Goal: Information Seeking & Learning: Check status

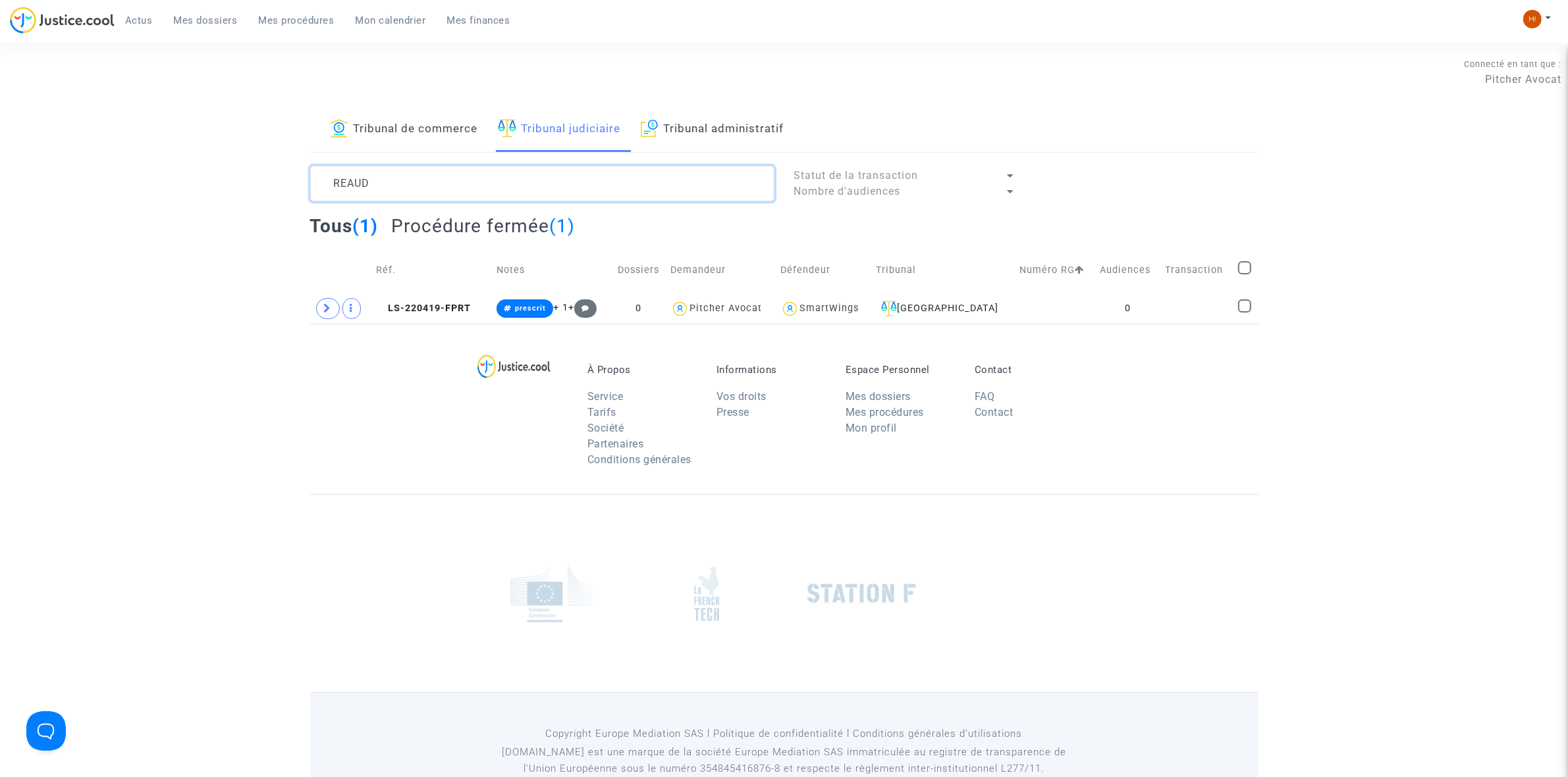
drag, startPoint x: 461, startPoint y: 194, endPoint x: -145, endPoint y: 234, distance: 607.3
click at [0, 234] on html "Actus Mes dossiers Mes procédures Mon calendrier Mes finances Mon profil Change…" at bounding box center [784, 406] width 1568 height 813
paste textarea "ue Servient Entrée 67"
type textarea "Rue Servient Entrée 67"
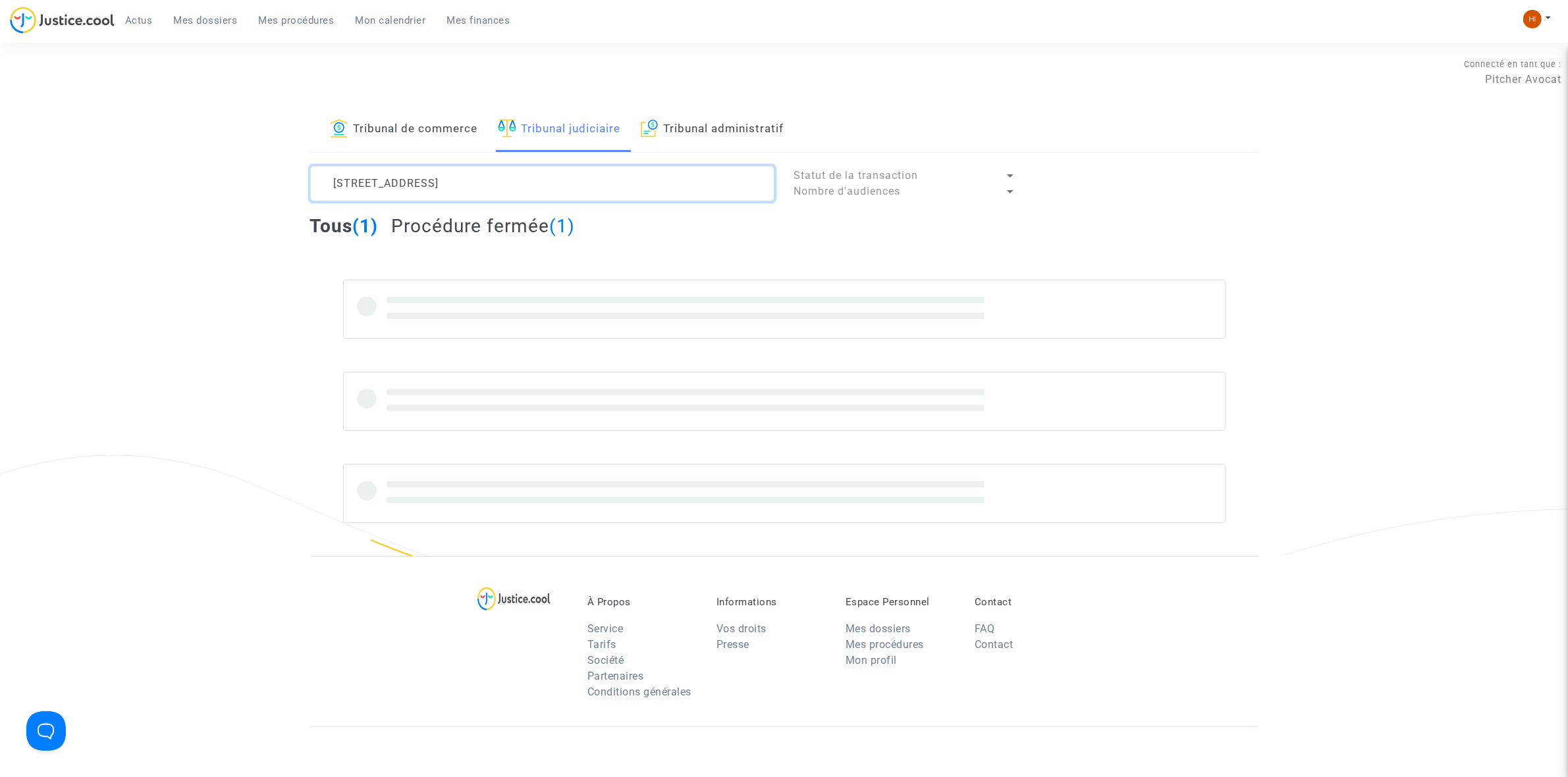
drag, startPoint x: 527, startPoint y: 181, endPoint x: 48, endPoint y: 166, distance: 479.2
click at [63, 169] on div "Tribunal de commerce Tribunal judiciaire Tribunal administratif Rue Servient En…" at bounding box center [784, 332] width 1568 height 449
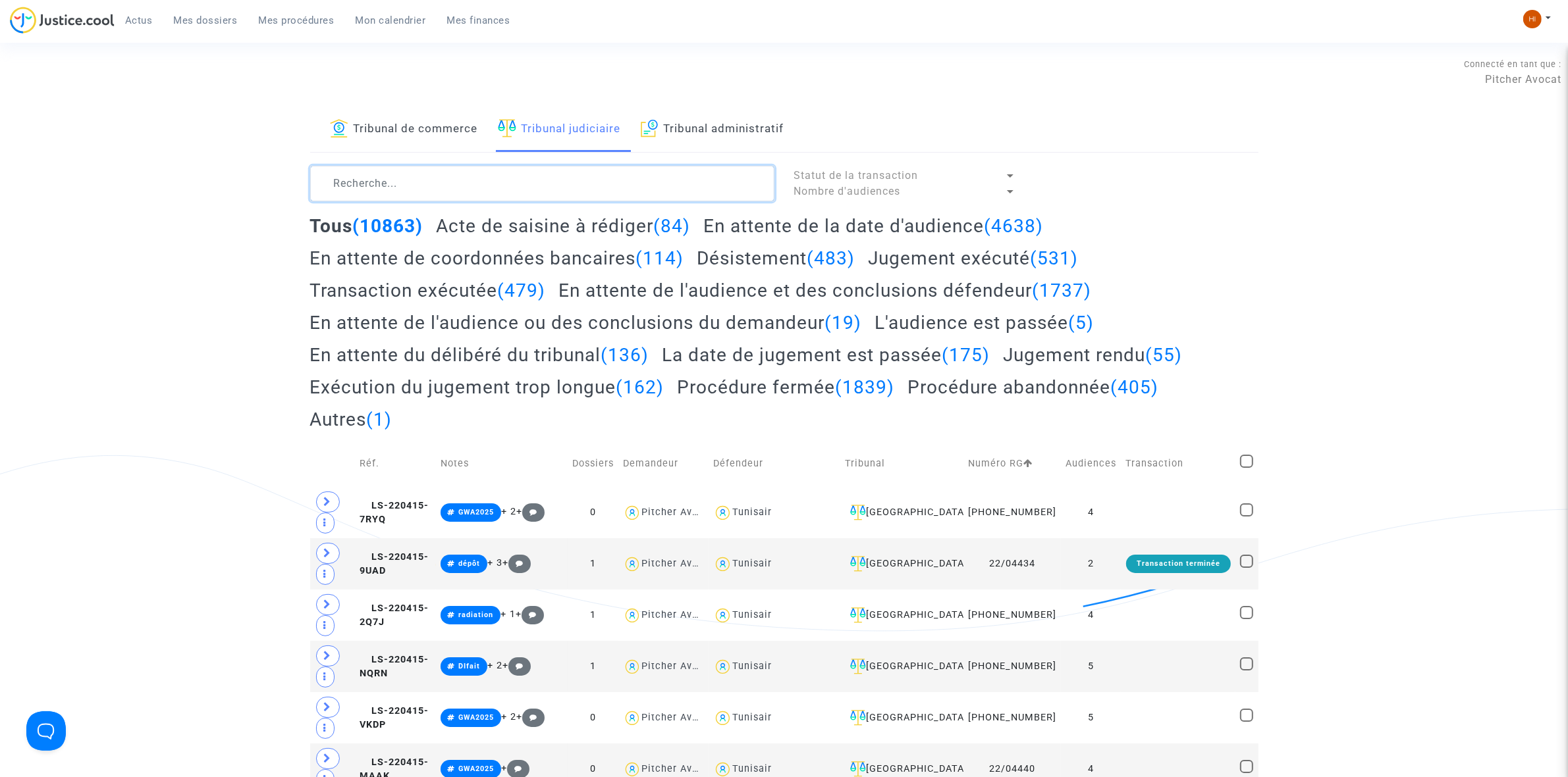
click at [427, 189] on textarea at bounding box center [541, 183] width 464 height 36
paste textarea "Justin SIVAULT"
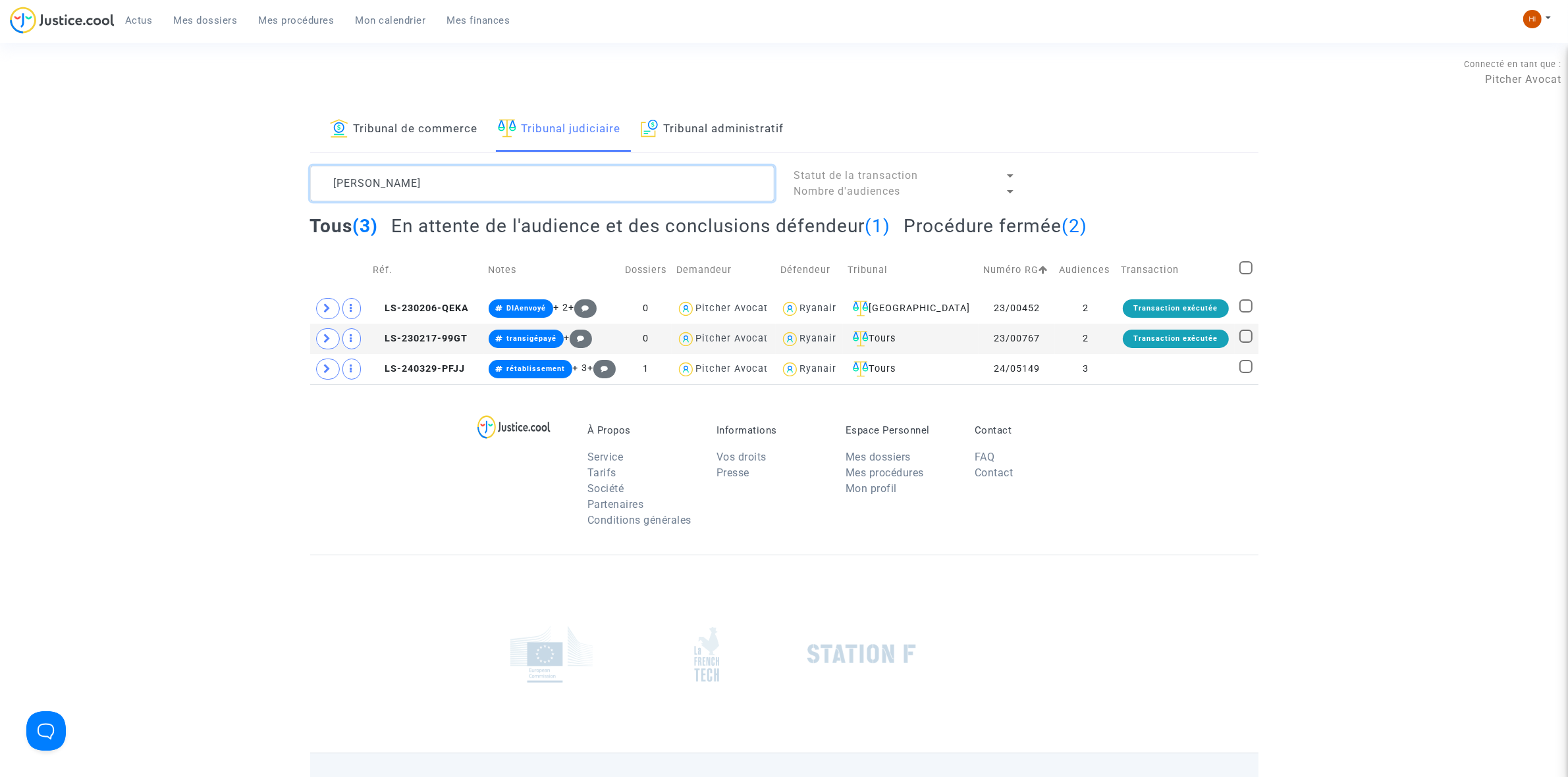
type textarea "Justin SIVAULT"
click at [735, 227] on h2 "En attente de l'audience et des conclusions défendeur (1)" at bounding box center [640, 226] width 500 height 23
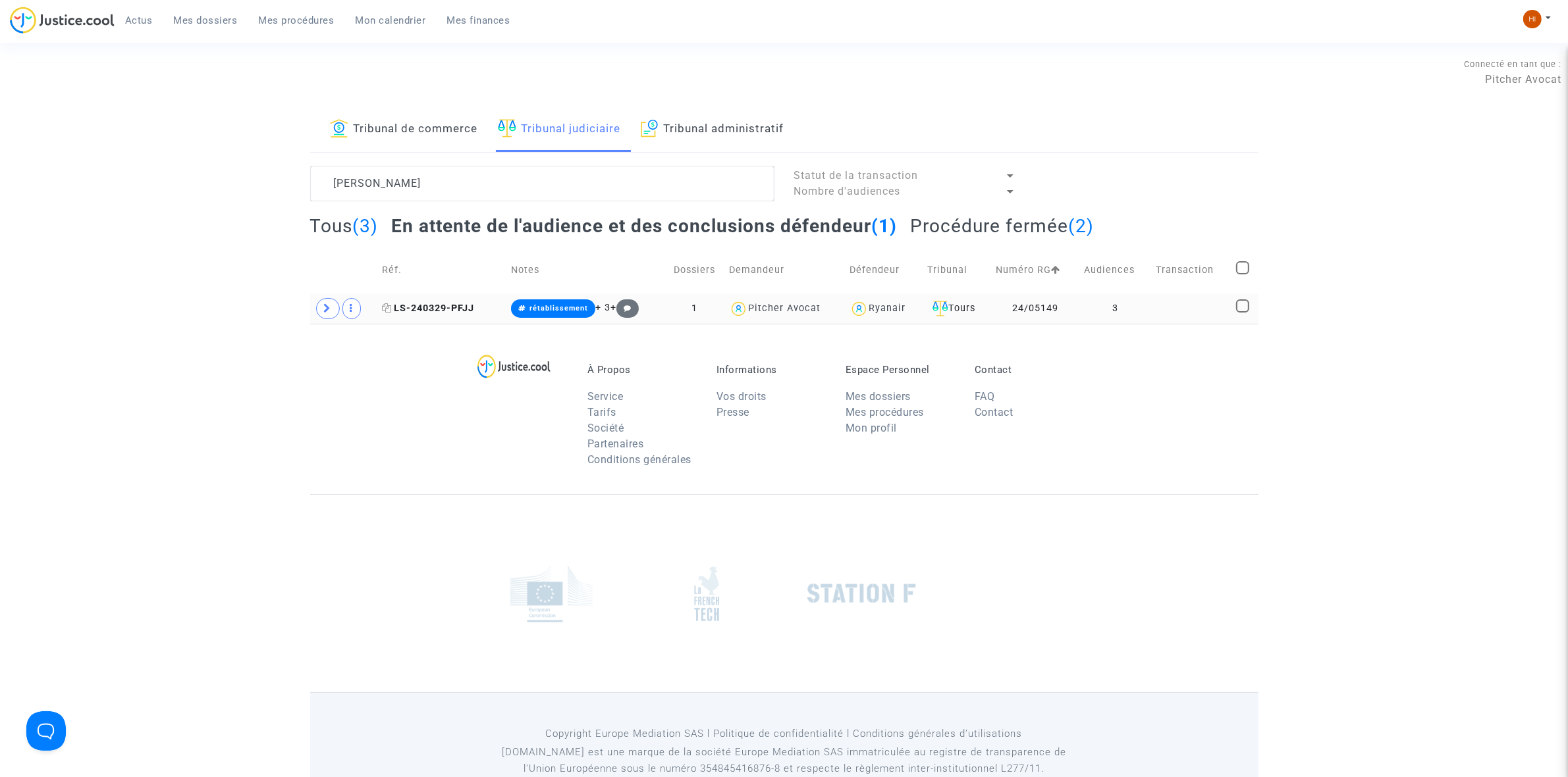
click at [451, 304] on span "LS-240329-PFJJ" at bounding box center [428, 308] width 93 height 12
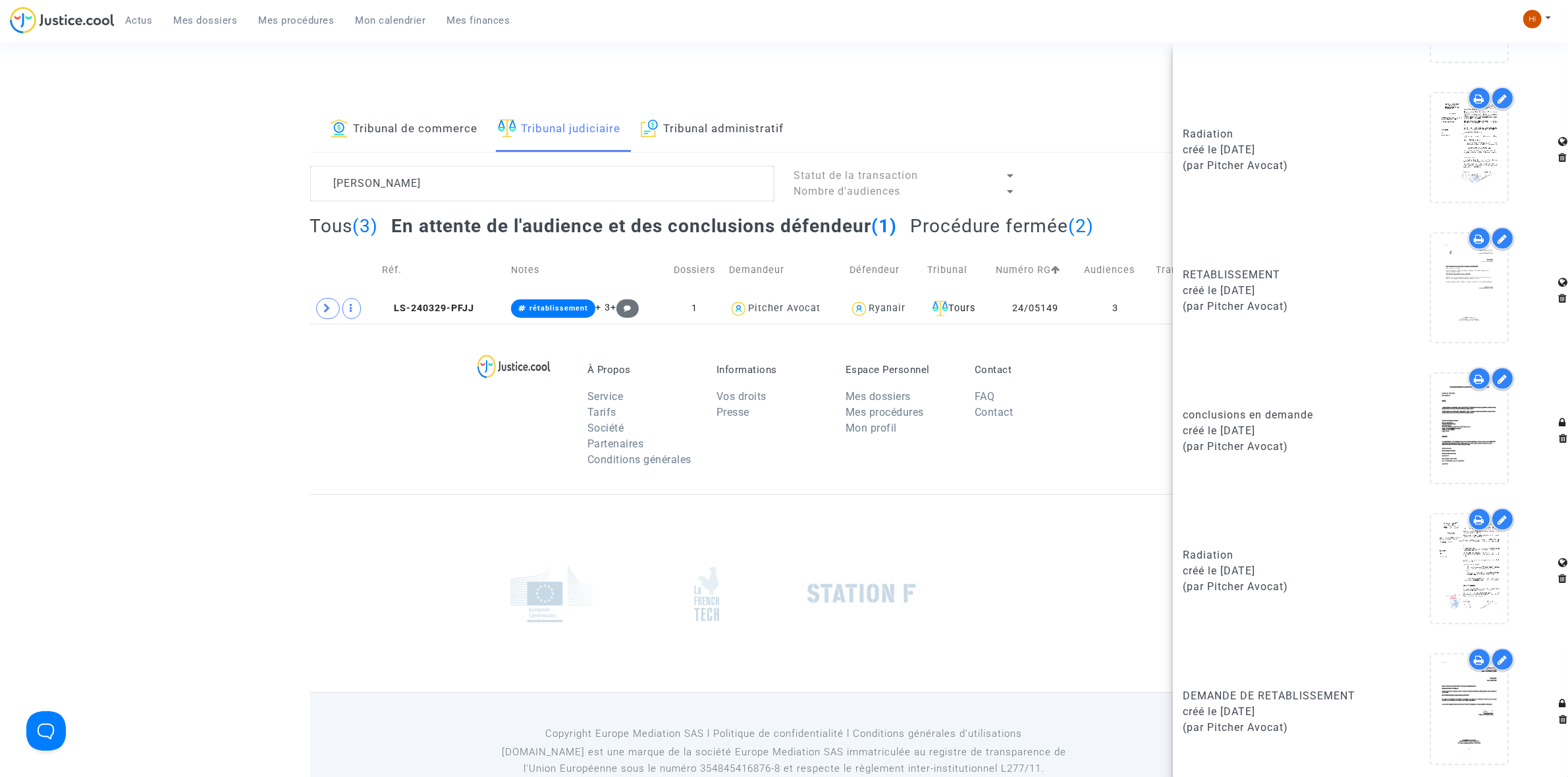
scroll to position [1238, 0]
click at [1470, 433] on icon at bounding box center [1469, 427] width 43 height 42
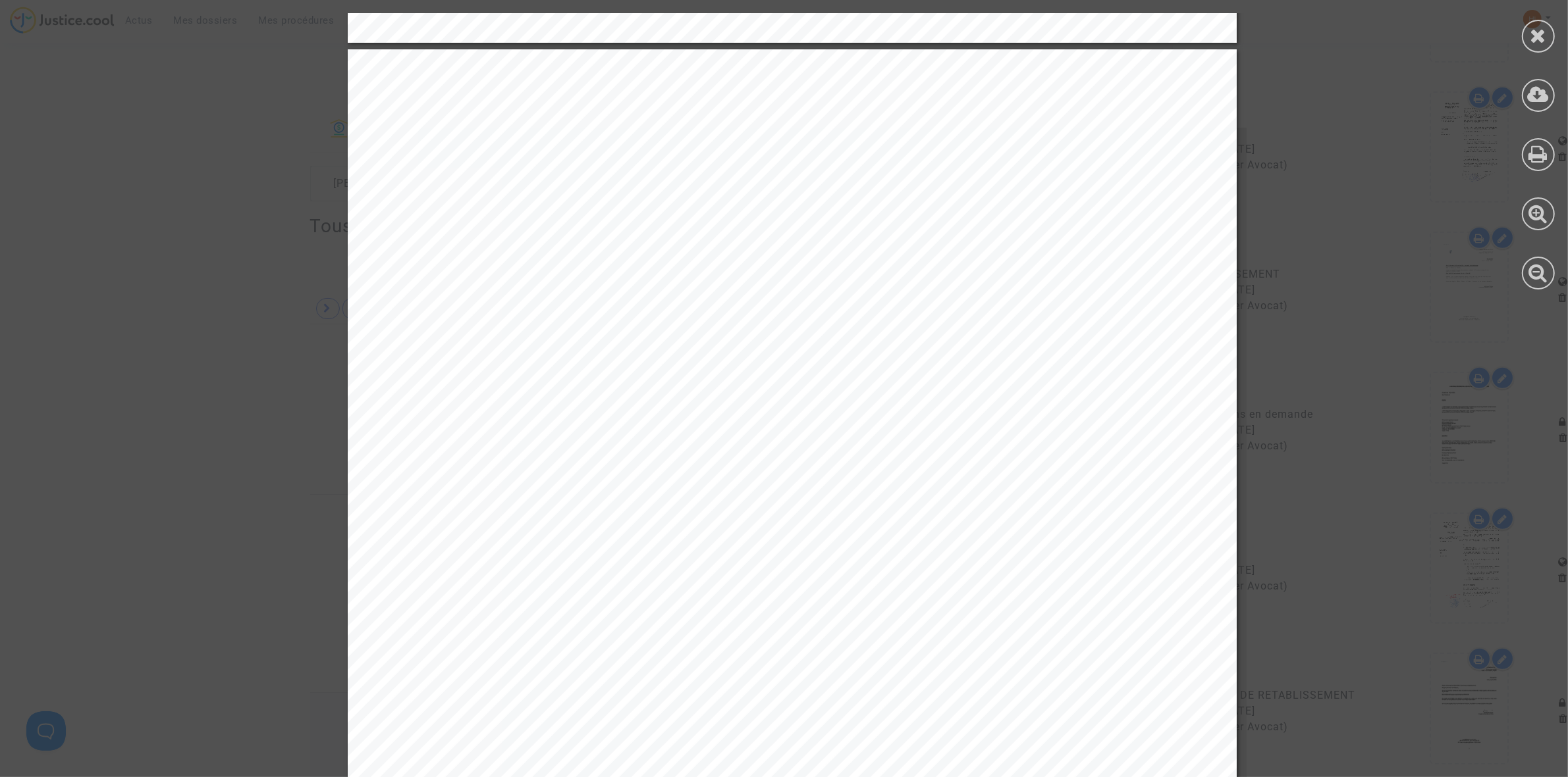
scroll to position [6583, 0]
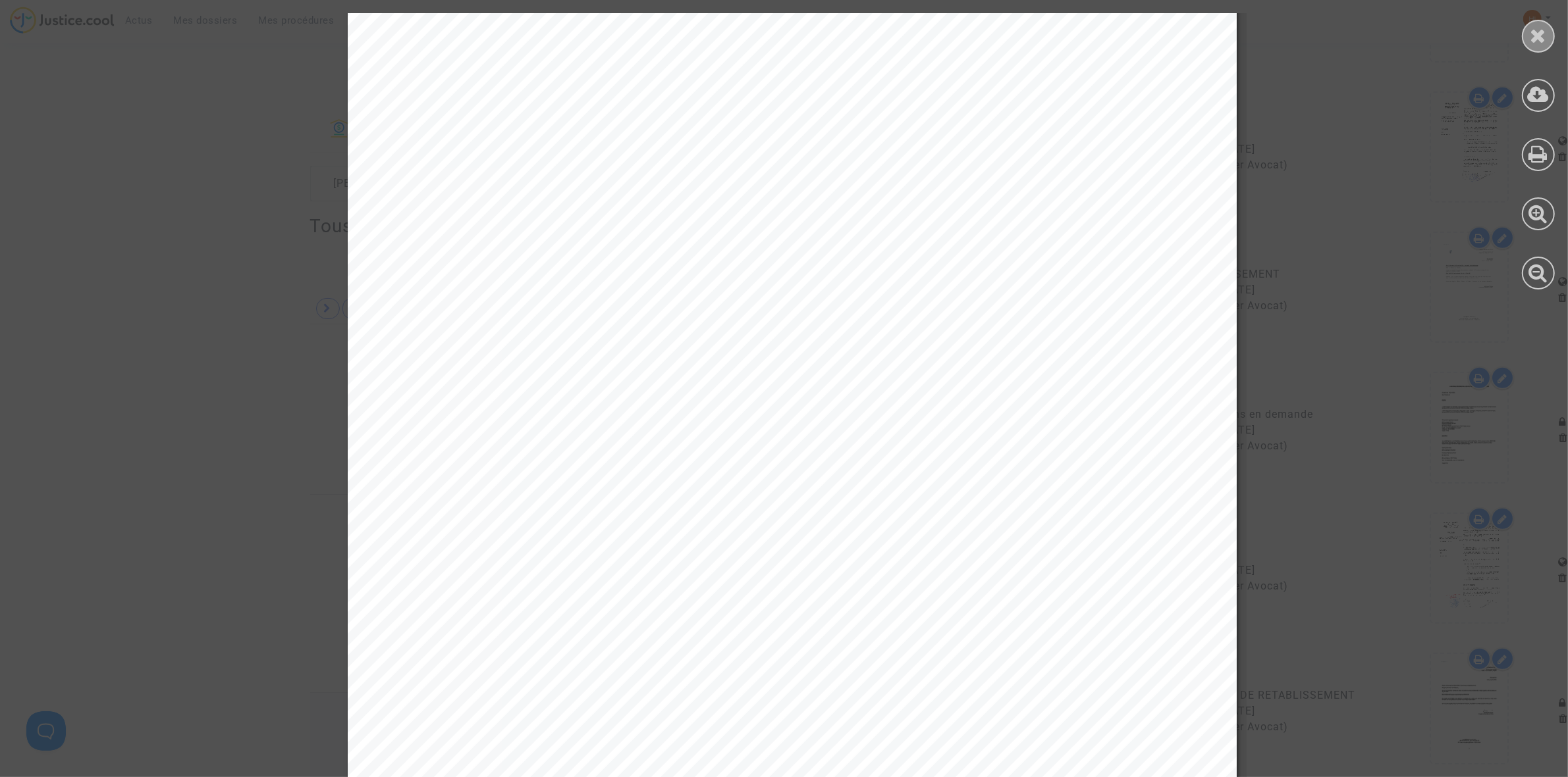
click at [1536, 38] on icon at bounding box center [1539, 36] width 16 height 20
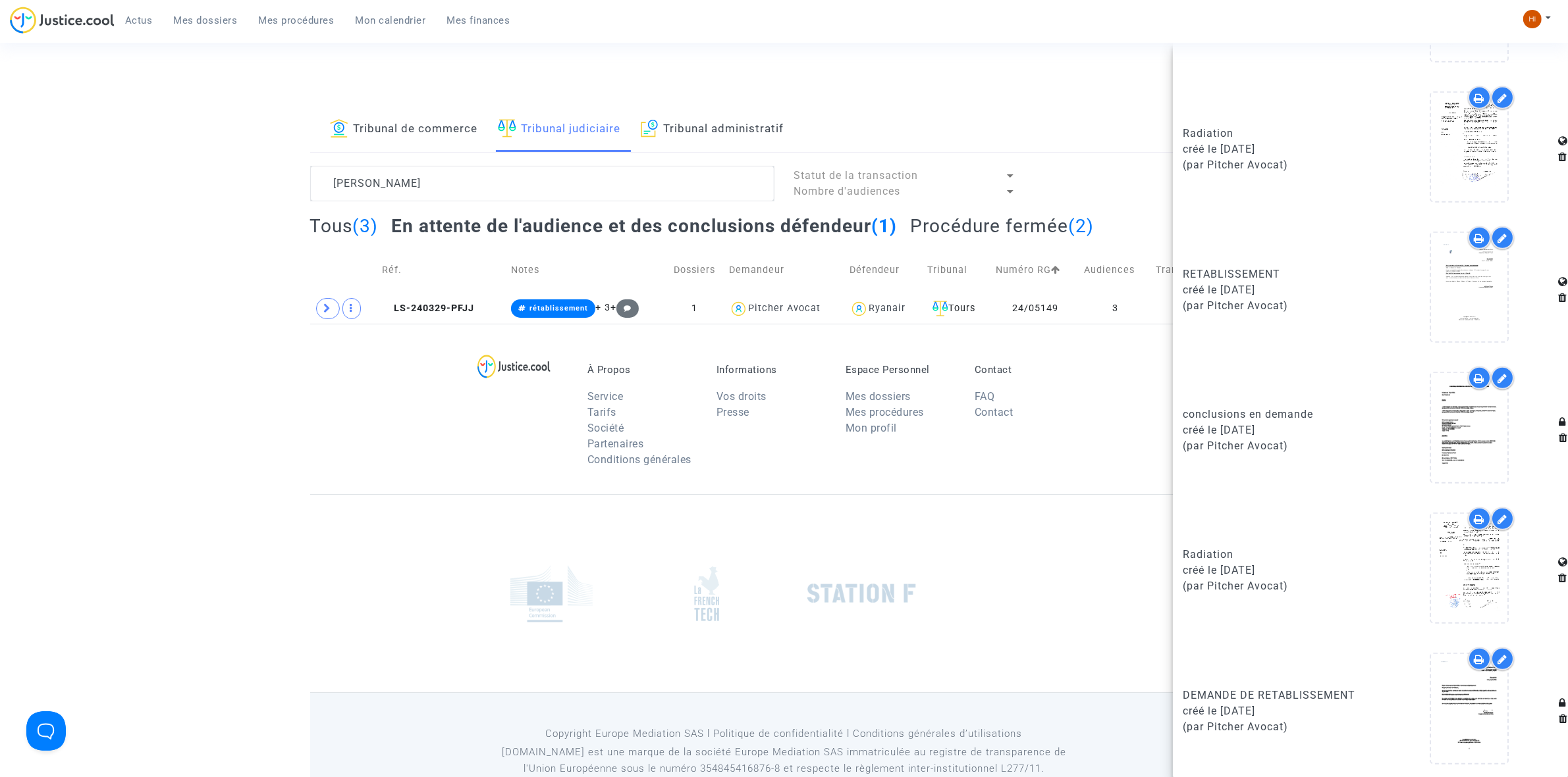
click at [784, 133] on link "Tribunal administratif" at bounding box center [712, 130] width 143 height 45
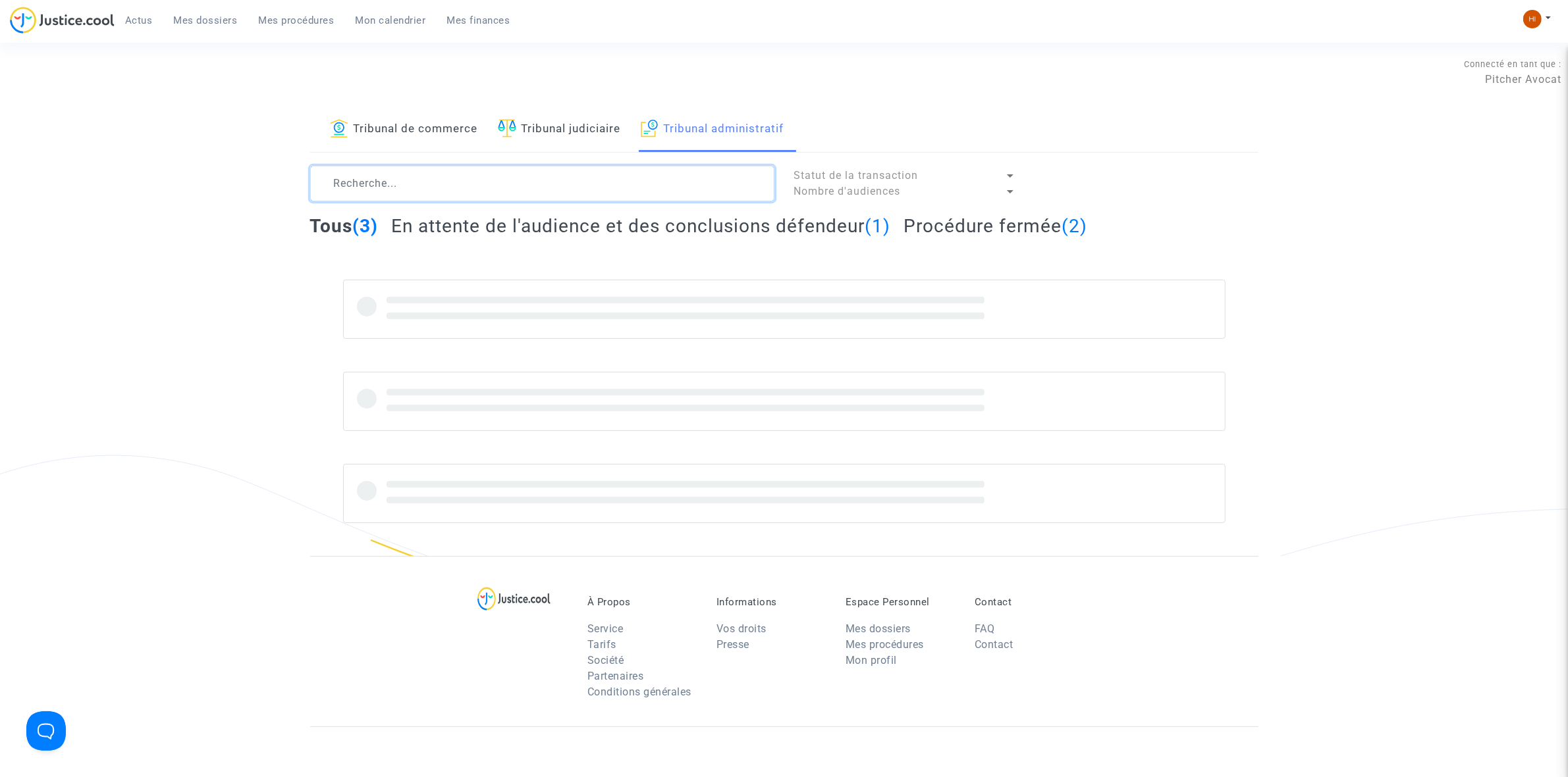
click at [689, 182] on textarea at bounding box center [541, 183] width 464 height 36
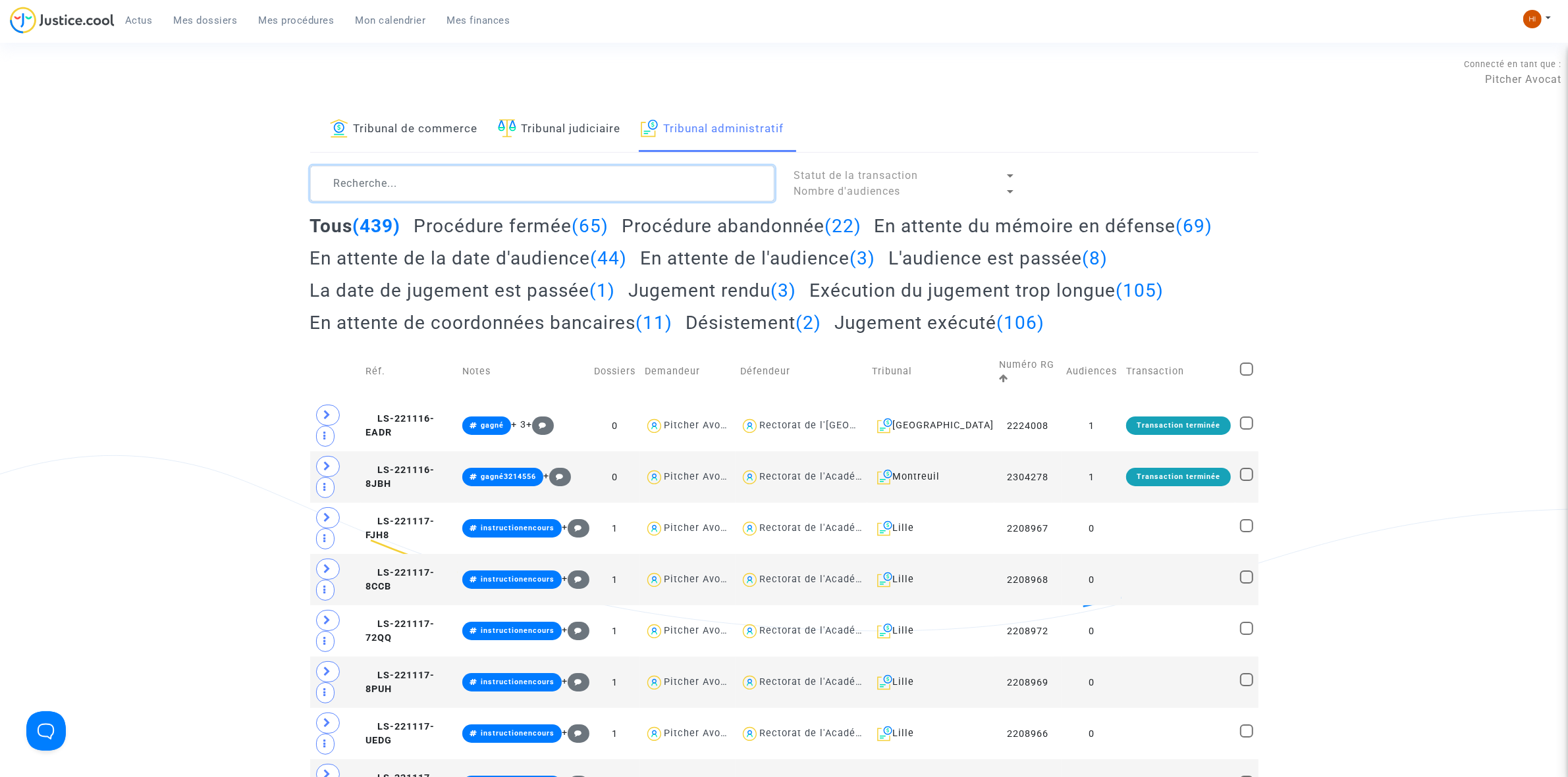
paste textarea "BECHLER Cyprien"
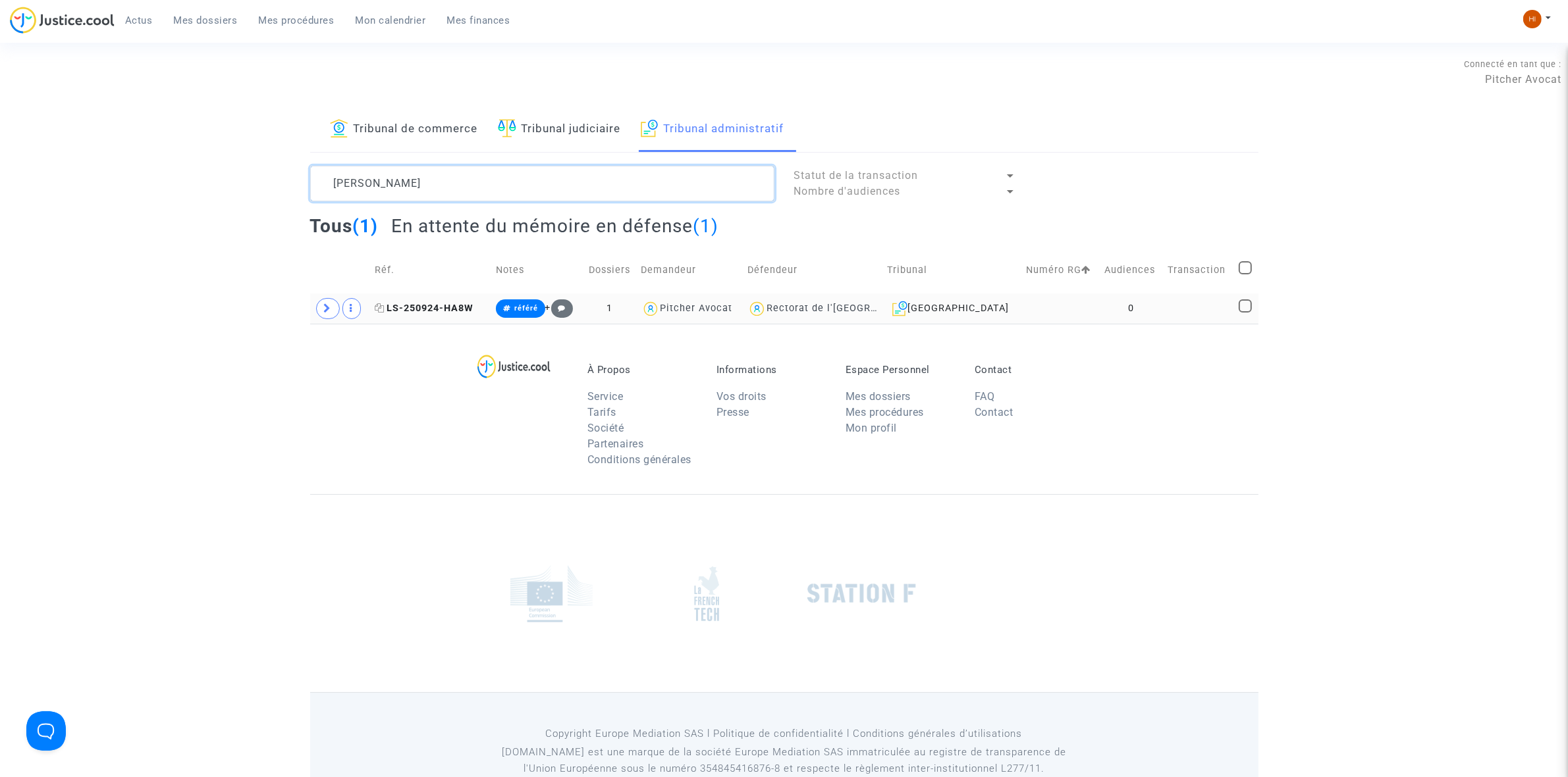
type textarea "BECHLER Cyprien"
click at [452, 310] on span "LS-250924-HA8W" at bounding box center [424, 308] width 99 height 12
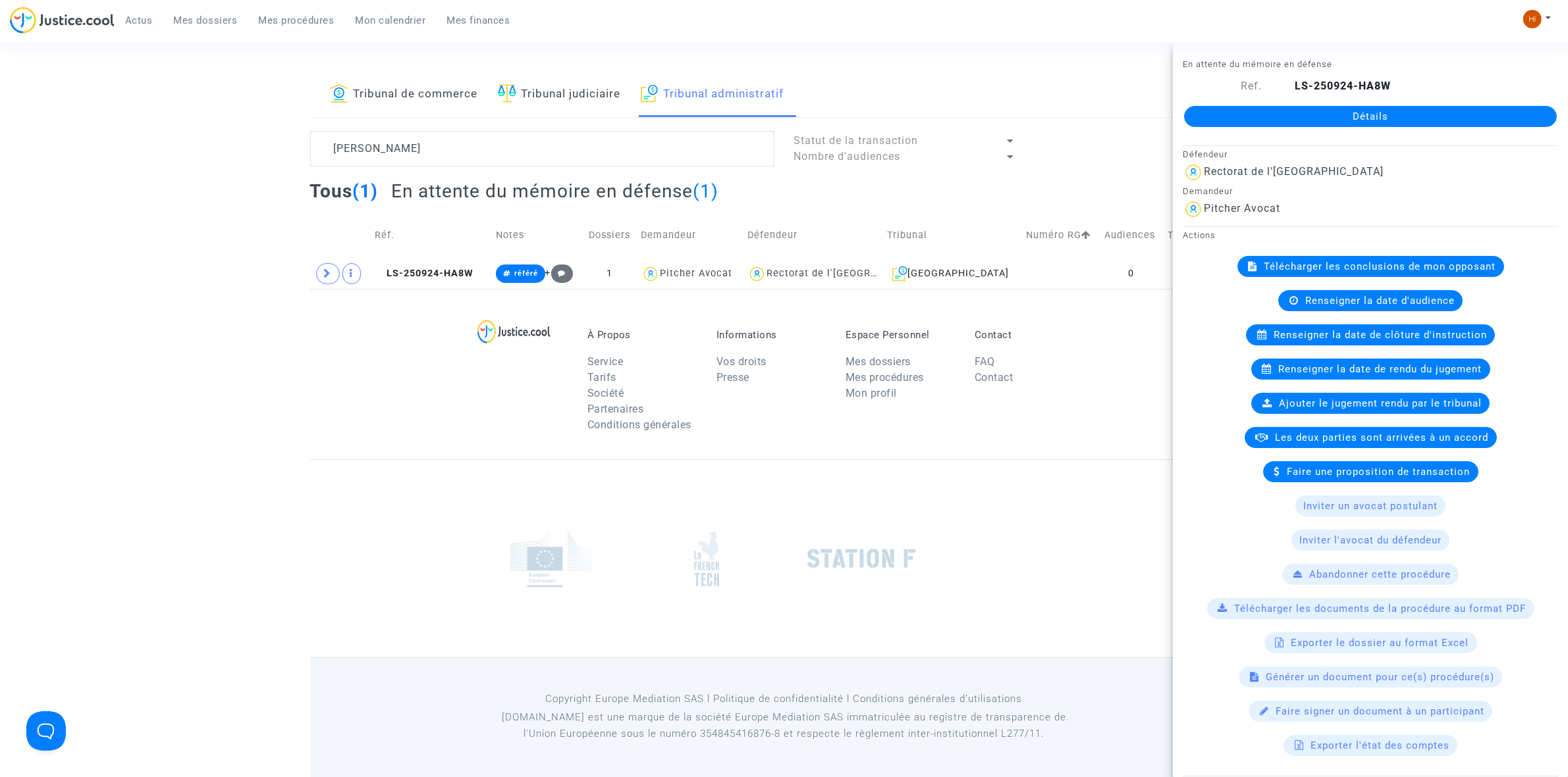
scroll to position [36, 0]
click at [107, 173] on div "Tribunal de commerce Tribunal judiciaire Tribunal administratif BECHLER Cyprien…" at bounding box center [784, 180] width 1568 height 216
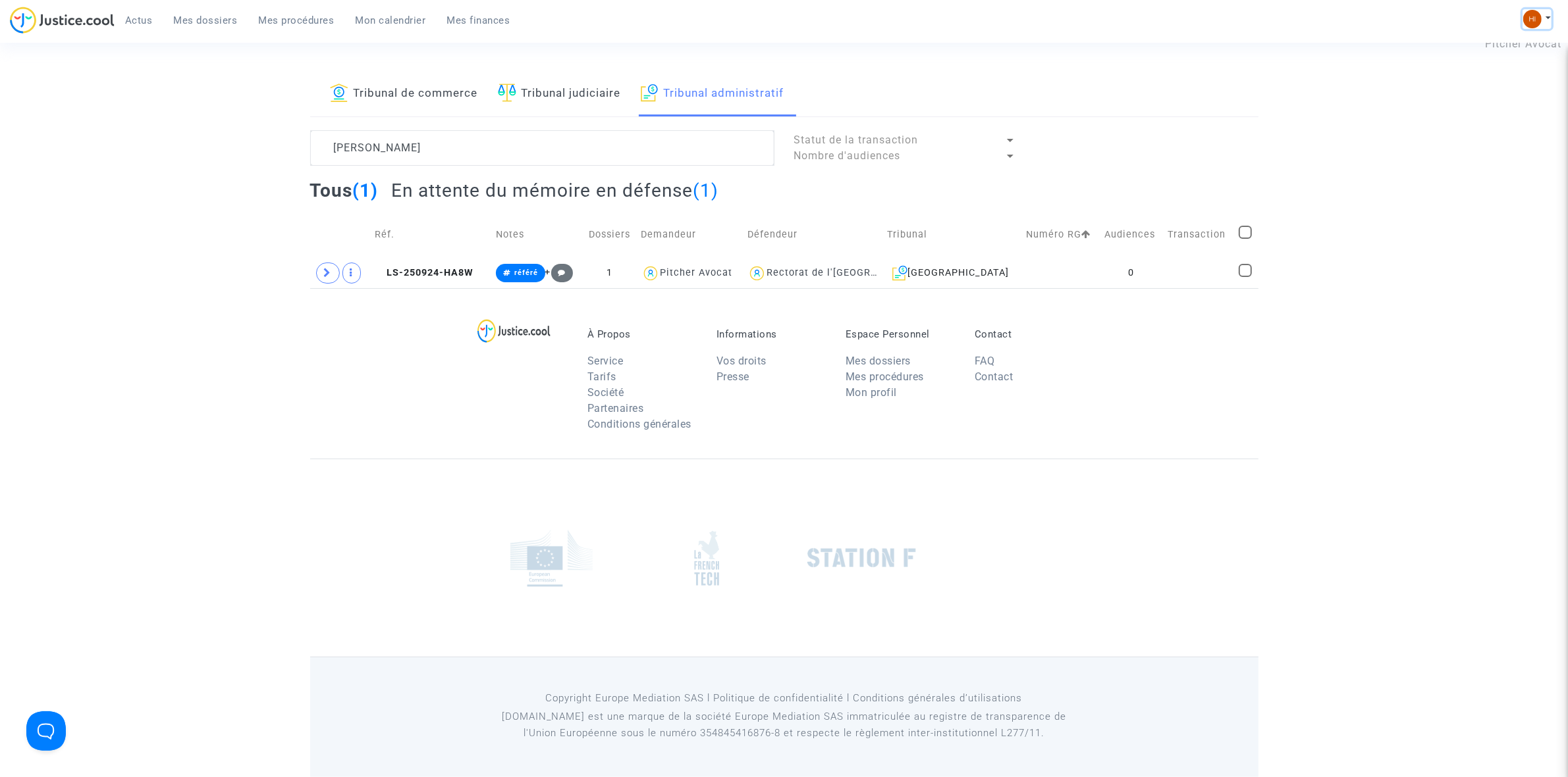
click at [1546, 14] on button at bounding box center [1537, 19] width 29 height 20
click at [1497, 60] on link "Changer de compte" at bounding box center [1483, 68] width 133 height 21
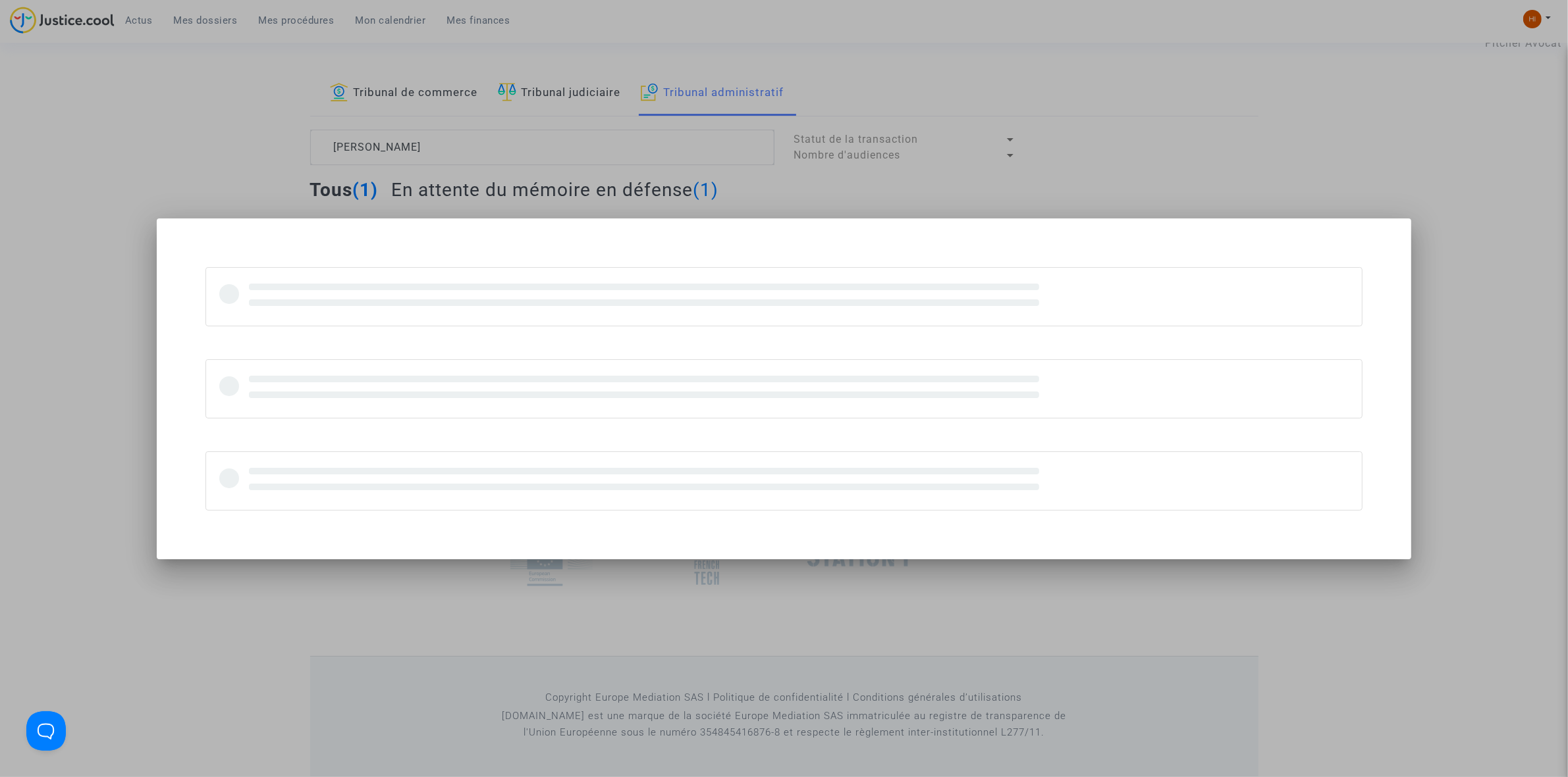
scroll to position [0, 0]
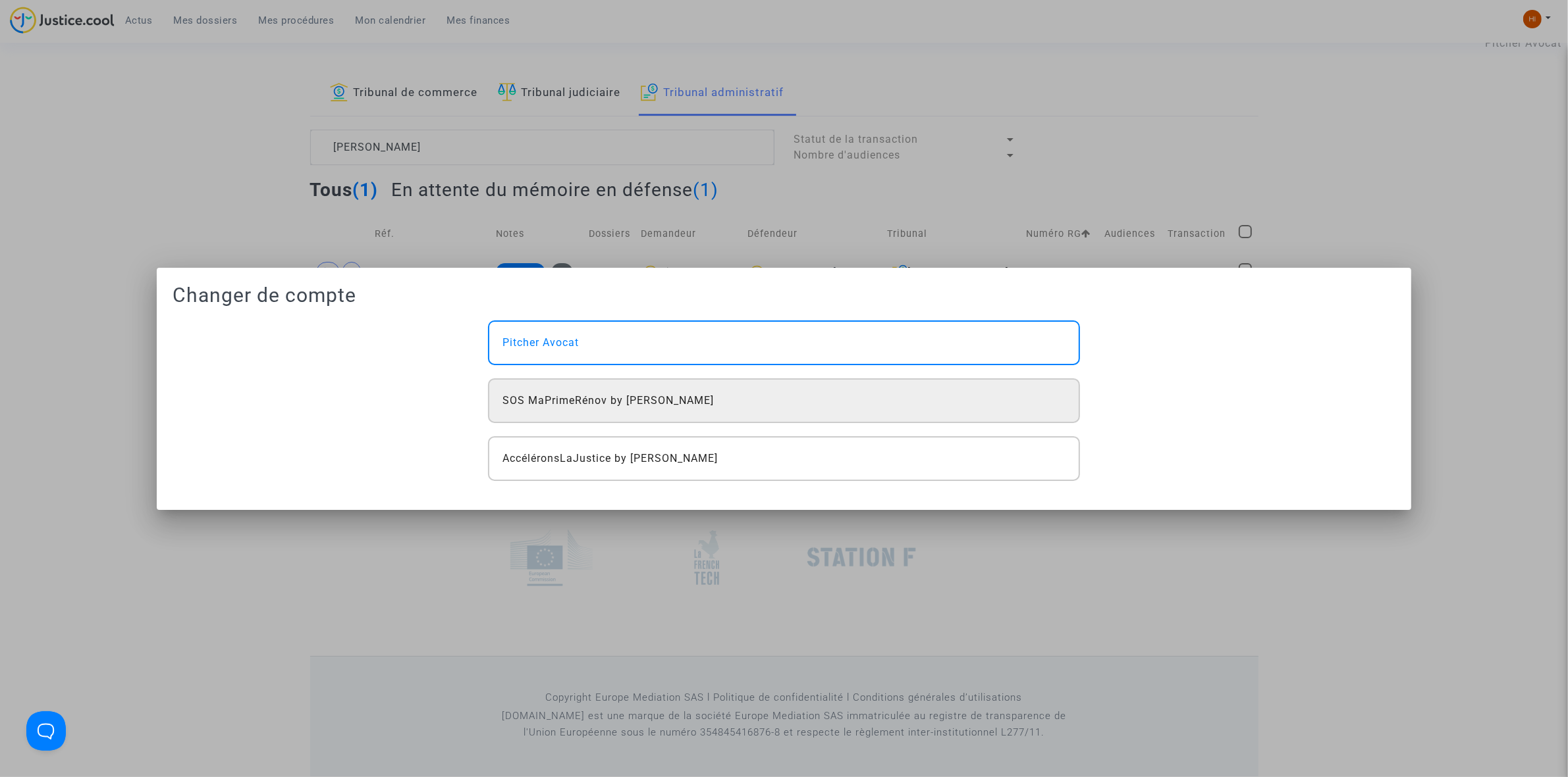
click at [699, 410] on div "SOS MaPrimeRénov by [PERSON_NAME]" at bounding box center [784, 401] width 591 height 45
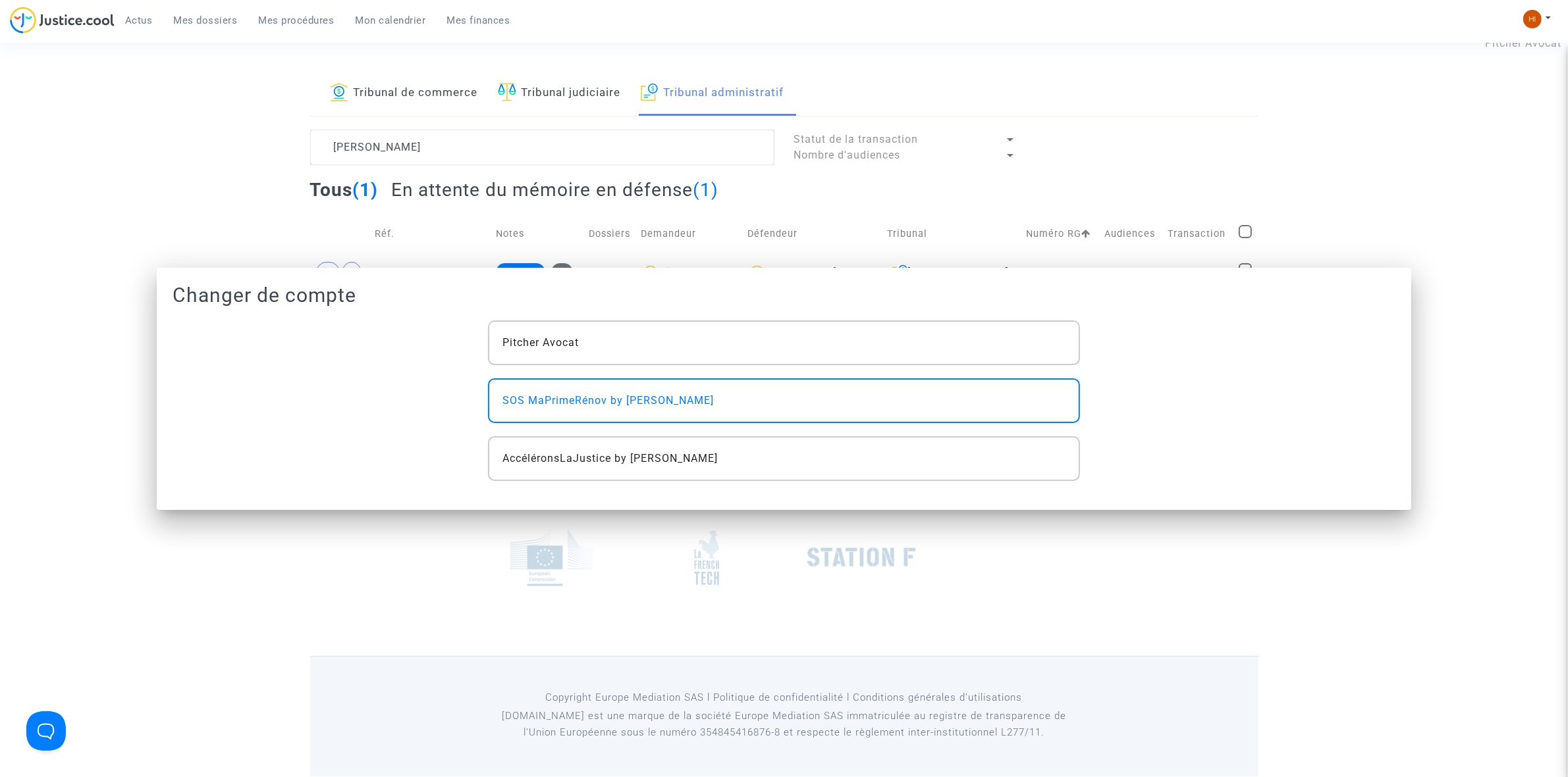
scroll to position [36, 0]
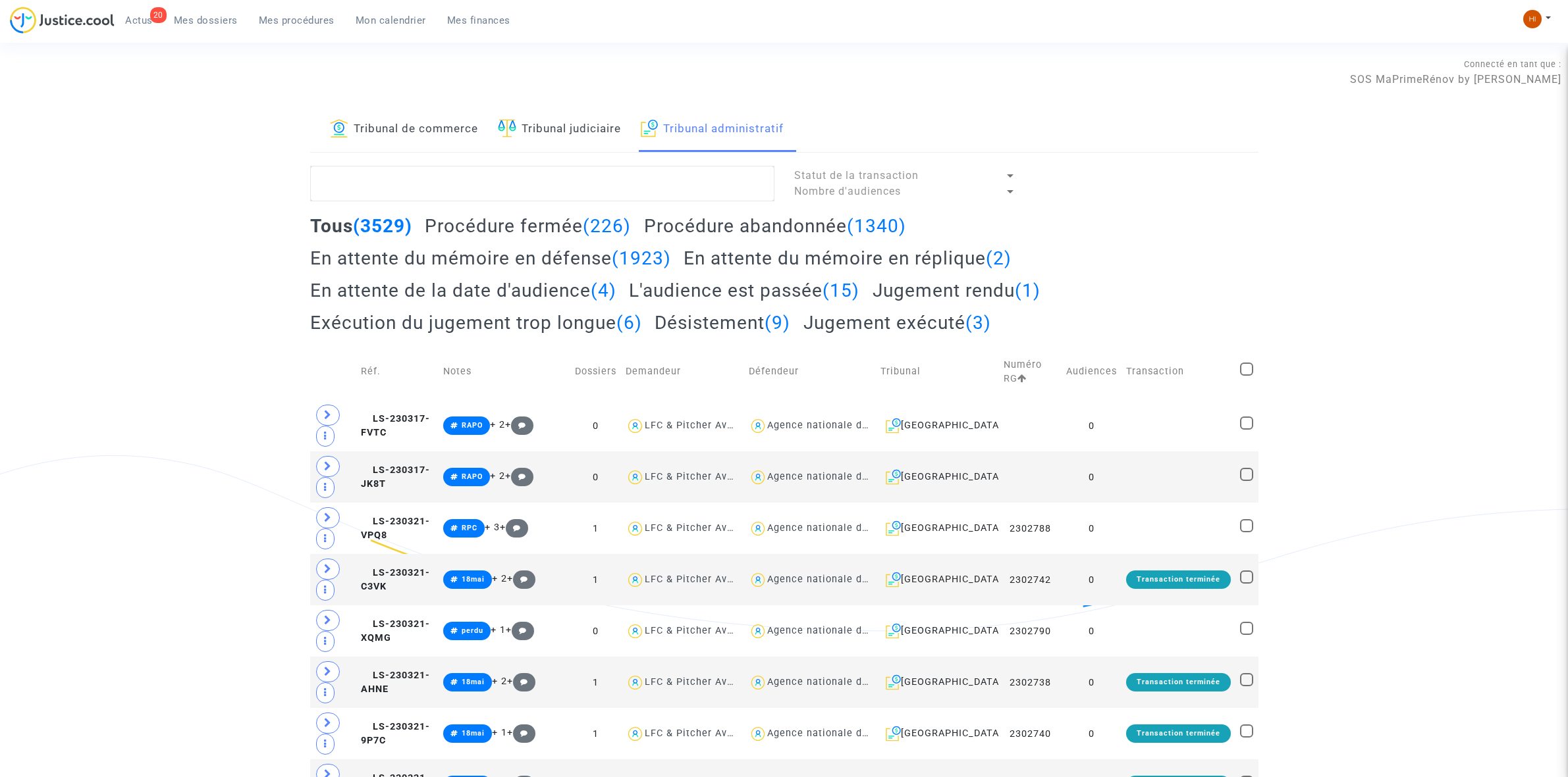
scroll to position [36, 0]
